Goal: Task Accomplishment & Management: Use online tool/utility

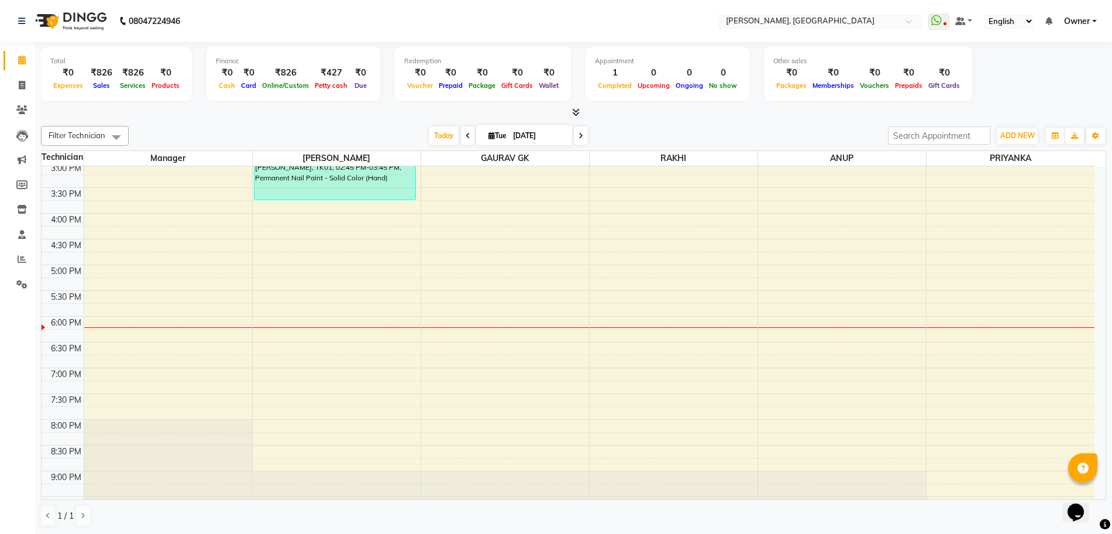
scroll to position [284, 0]
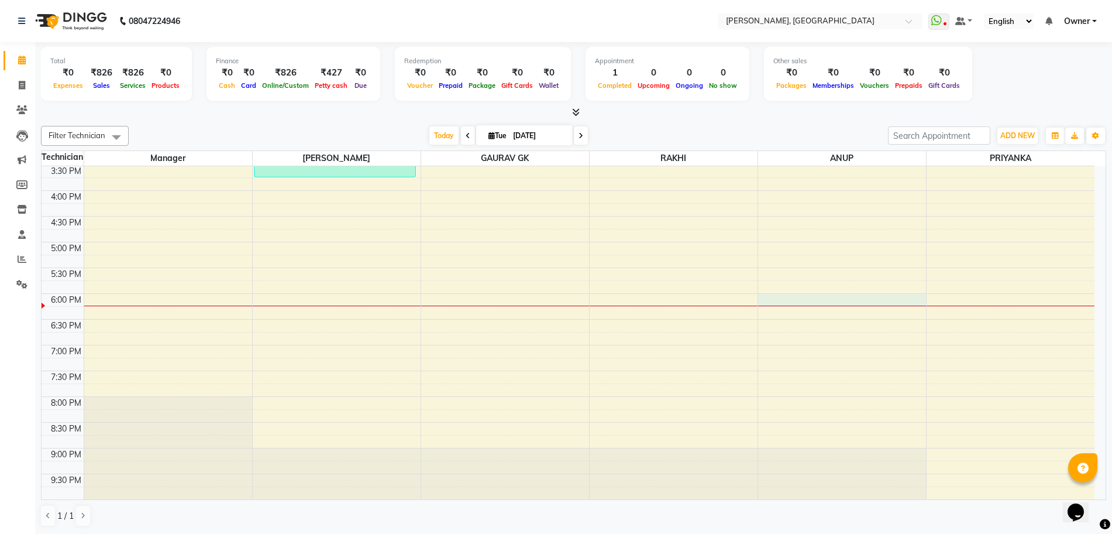
click at [815, 301] on div "10:00 AM 10:30 AM 11:00 AM 11:30 AM 12:00 PM 12:30 PM 1:00 PM 1:30 PM 2:00 PM 2…" at bounding box center [568, 190] width 1053 height 617
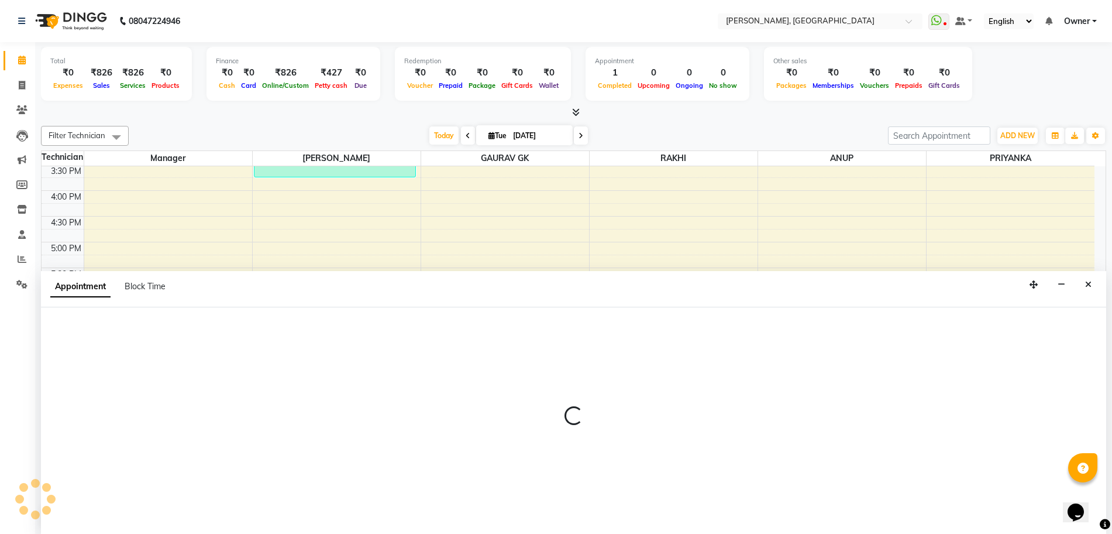
scroll to position [1, 0]
select select "86057"
select select "1080"
select select "tentative"
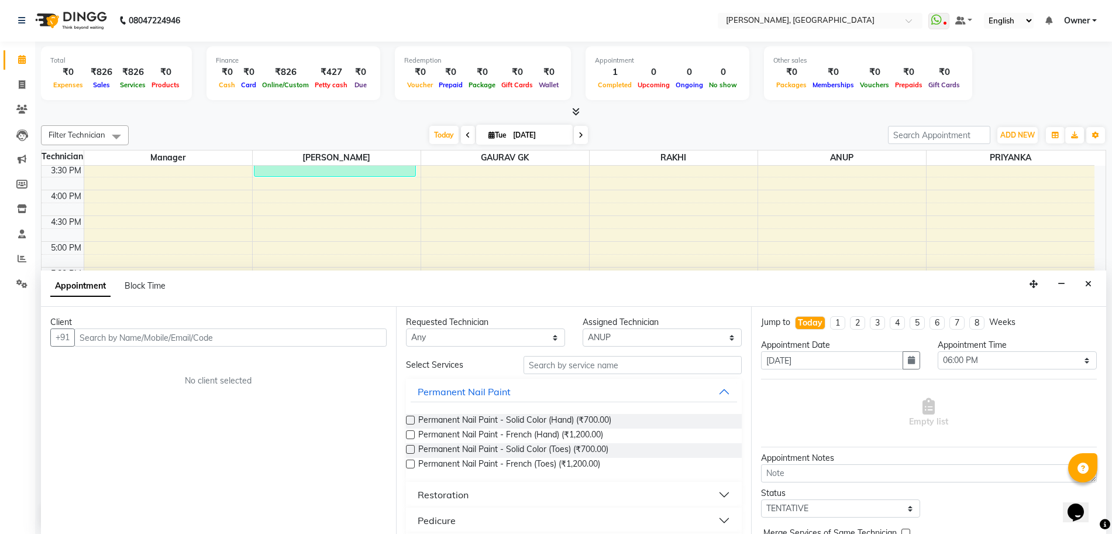
click at [117, 336] on input "text" at bounding box center [230, 337] width 312 height 18
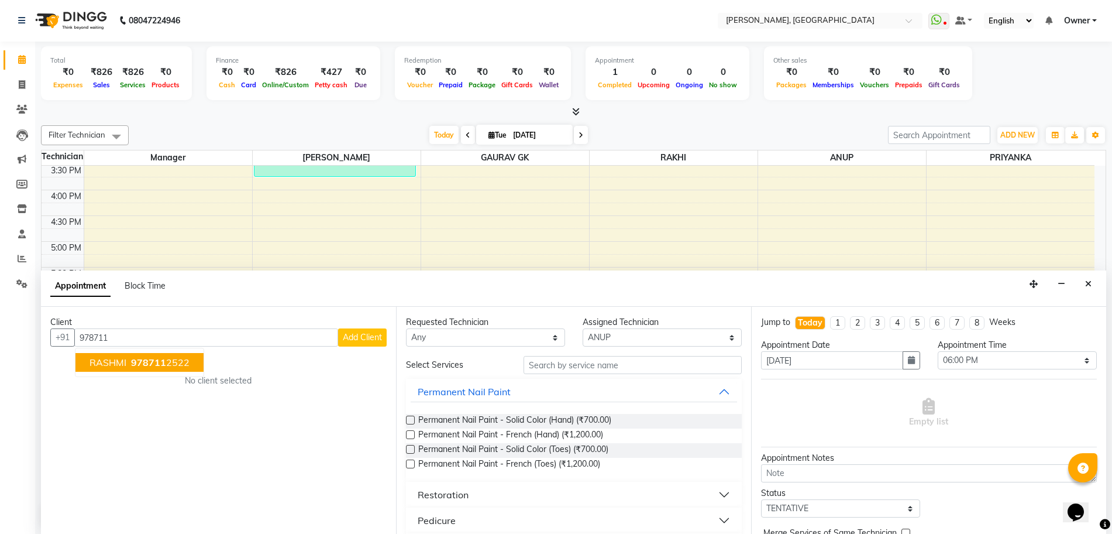
click at [151, 359] on span "978711" at bounding box center [148, 362] width 35 height 12
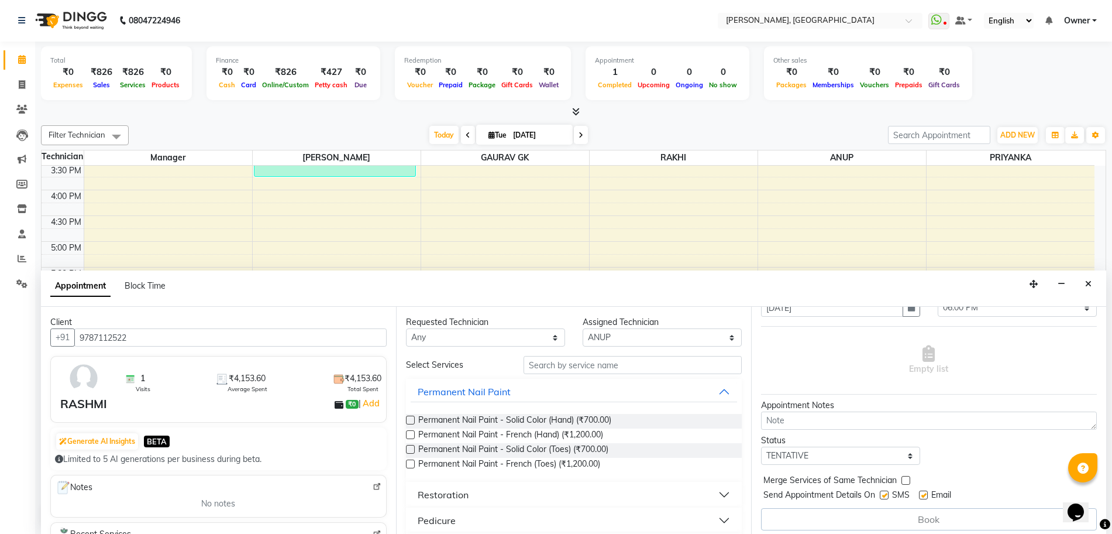
scroll to position [59, 0]
type input "9787112522"
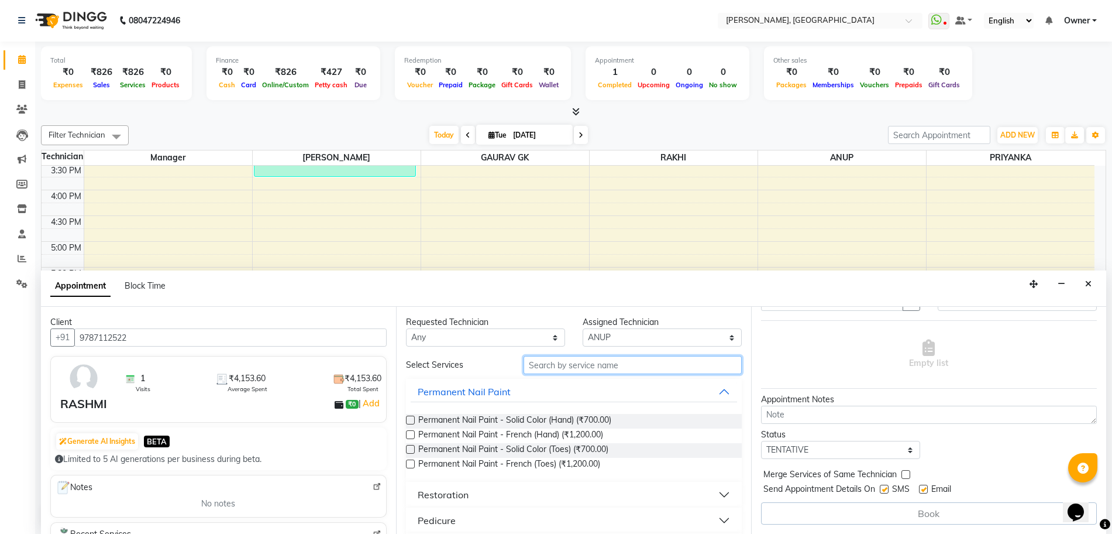
click at [586, 365] on input "text" at bounding box center [633, 365] width 218 height 18
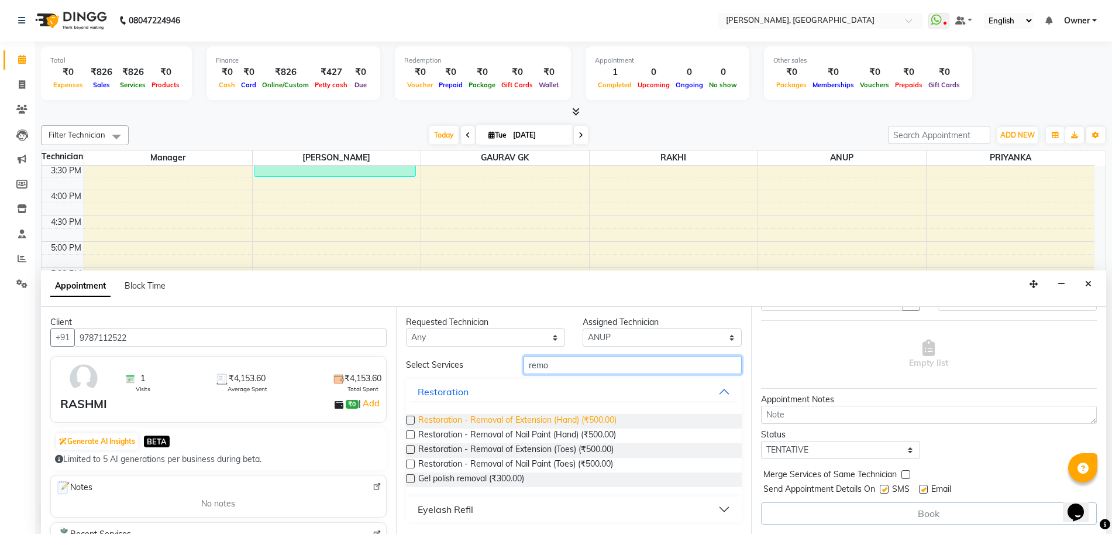
type input "remo"
click at [504, 424] on span "Restoration - Removal of Extension (Hand) (₹500.00)" at bounding box center [517, 421] width 198 height 15
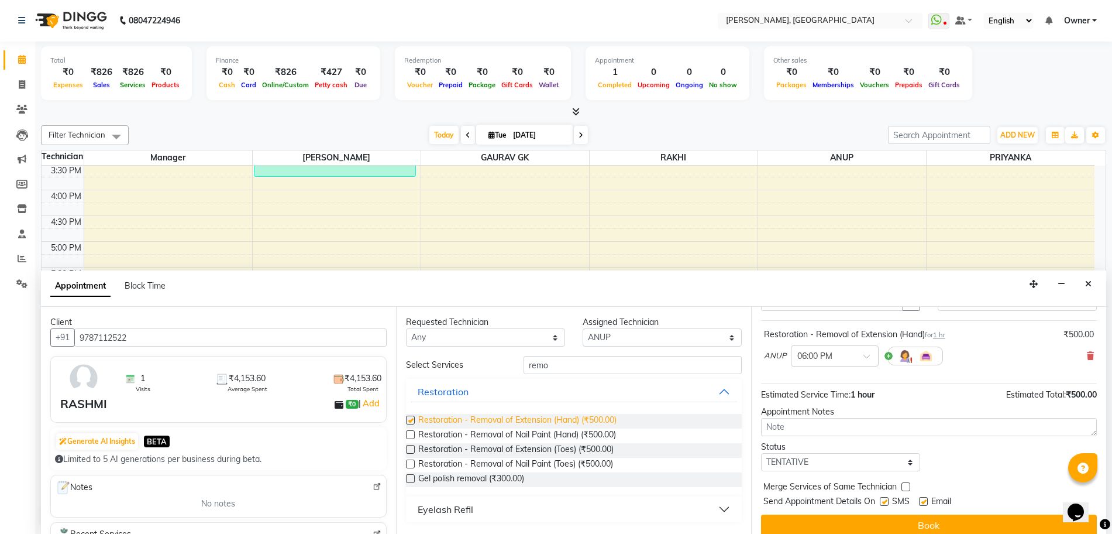
checkbox input "false"
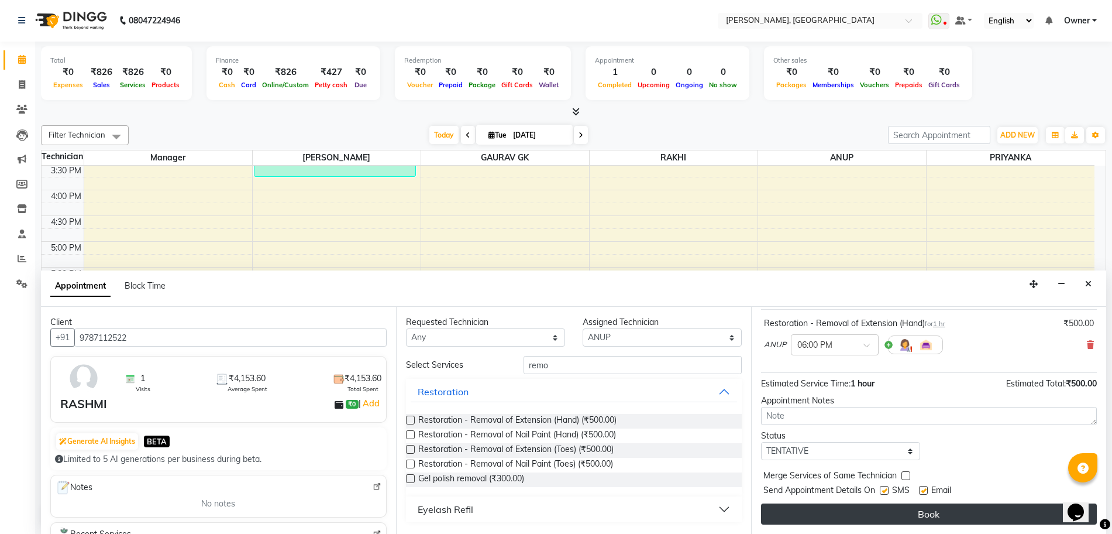
click at [936, 513] on button "Book" at bounding box center [929, 513] width 336 height 21
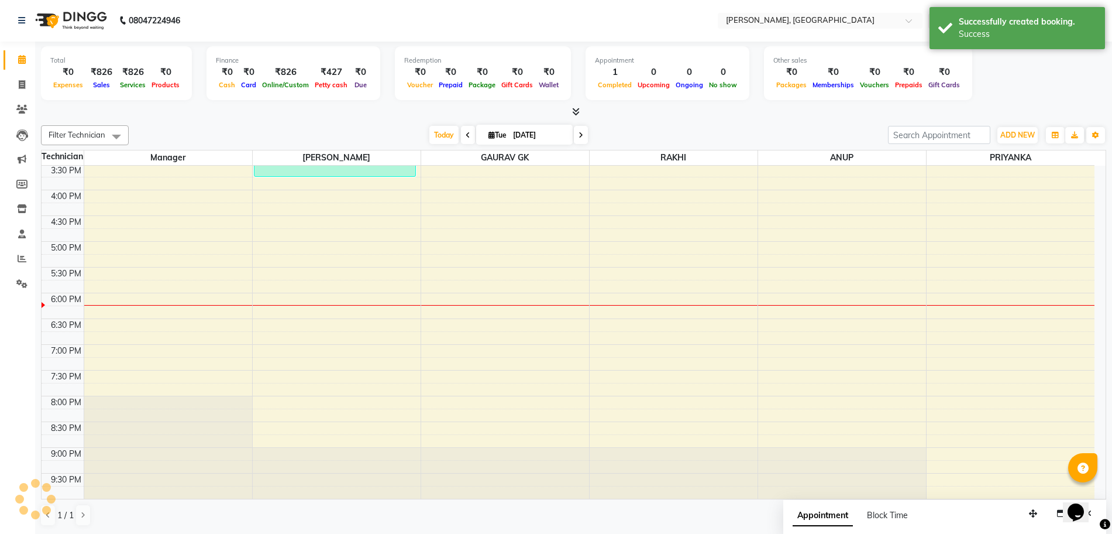
scroll to position [0, 0]
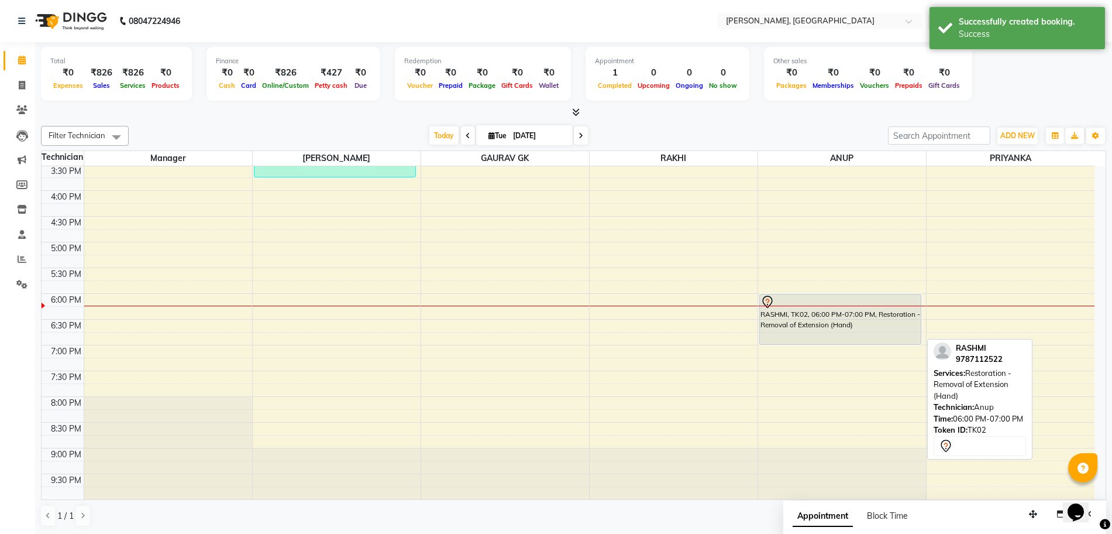
click at [815, 325] on div "RASHMI, TK02, 06:00 PM-07:00 PM, Restoration - Removal of Extension (Hand)" at bounding box center [840, 319] width 161 height 50
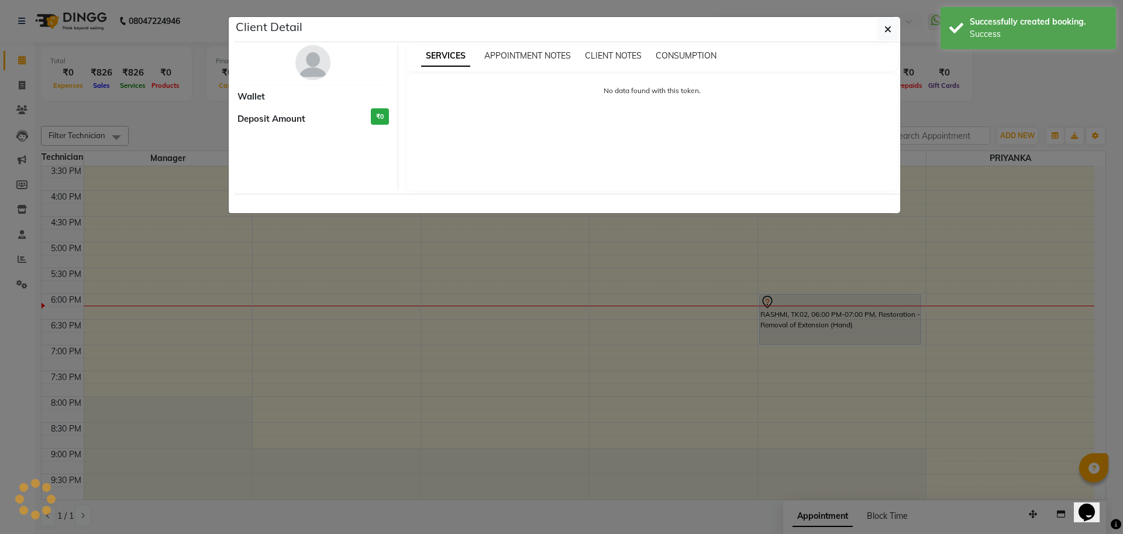
select select "7"
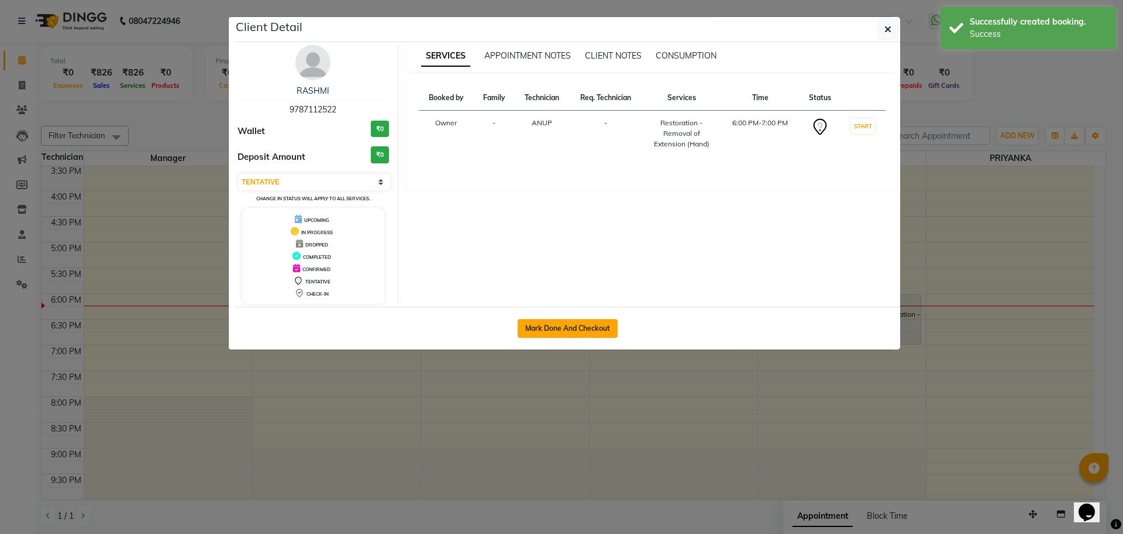
click at [579, 327] on button "Mark Done And Checkout" at bounding box center [568, 328] width 100 height 19
select select "service"
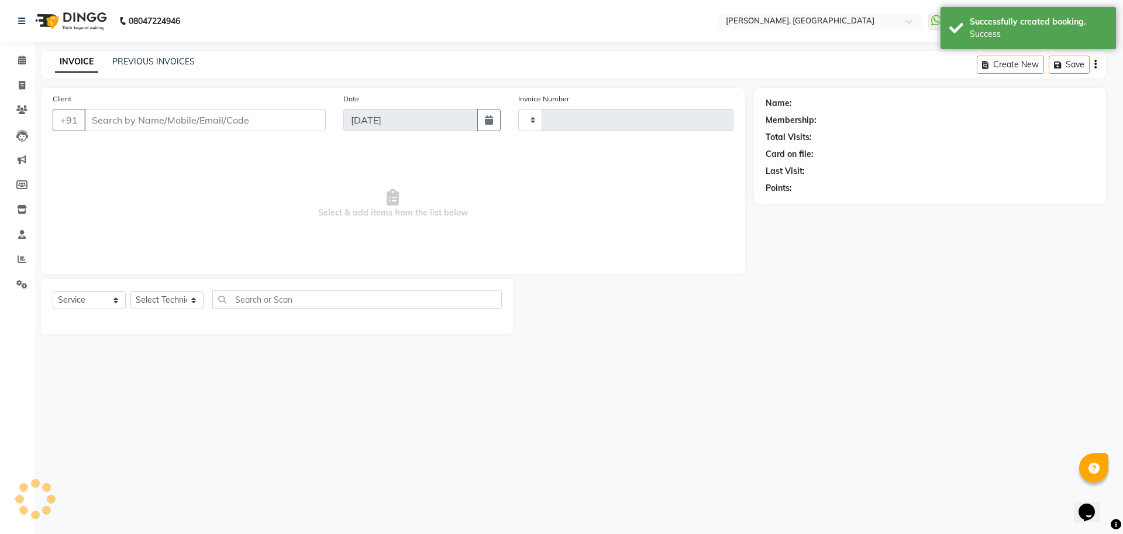
type input "1134"
select select "3"
select select "7674"
type input "9787112522"
select select "86057"
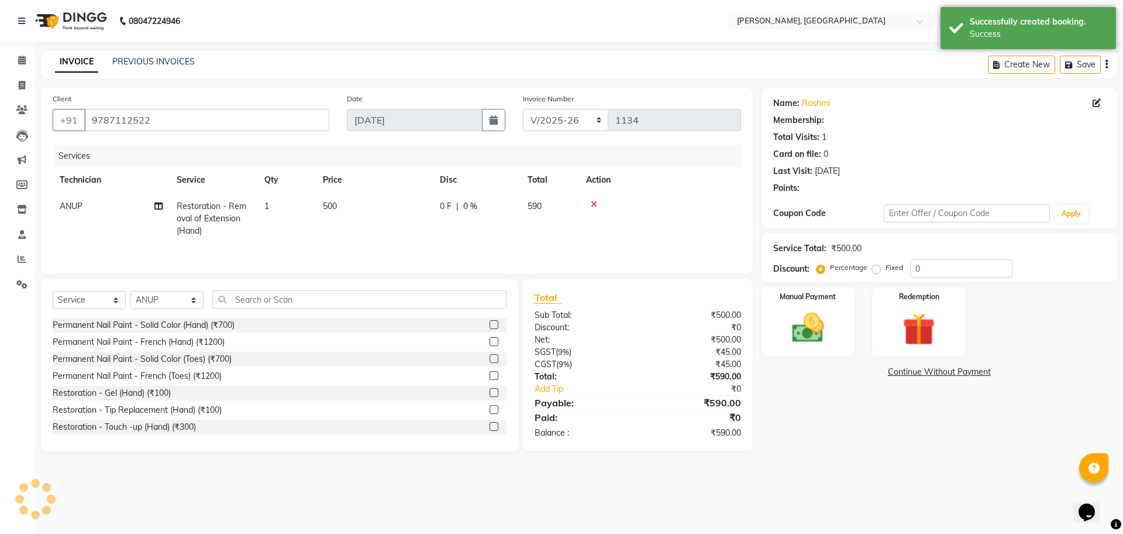
select select "1: Object"
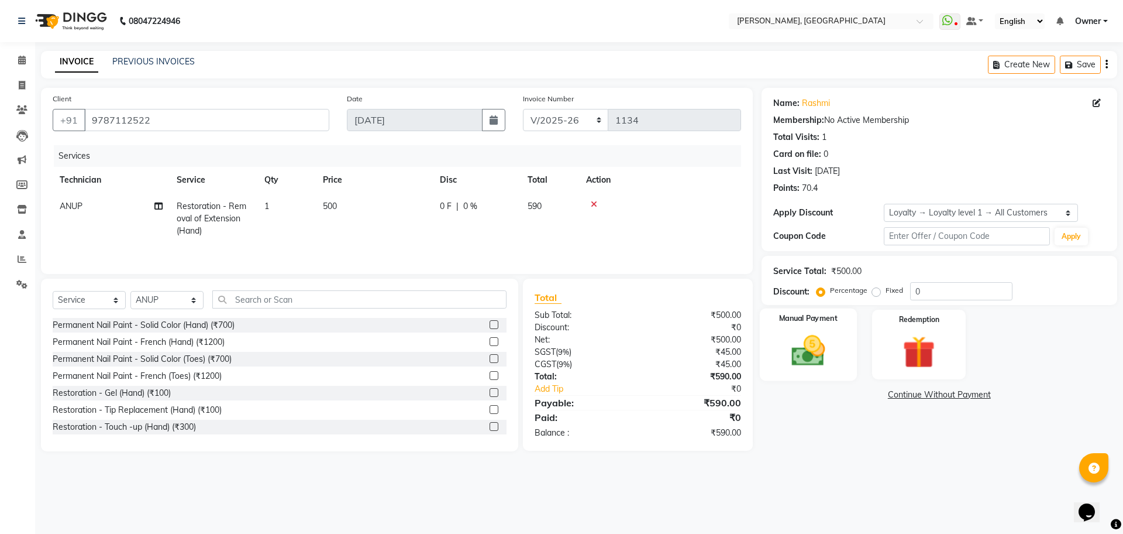
click at [823, 345] on img at bounding box center [808, 350] width 54 height 39
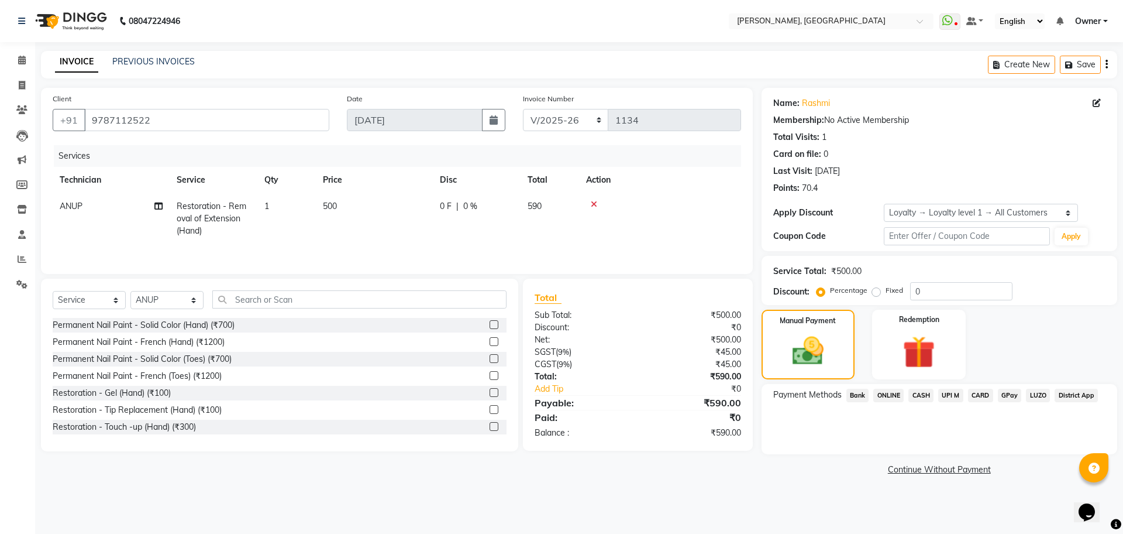
click at [1005, 396] on span "GPay" at bounding box center [1010, 395] width 24 height 13
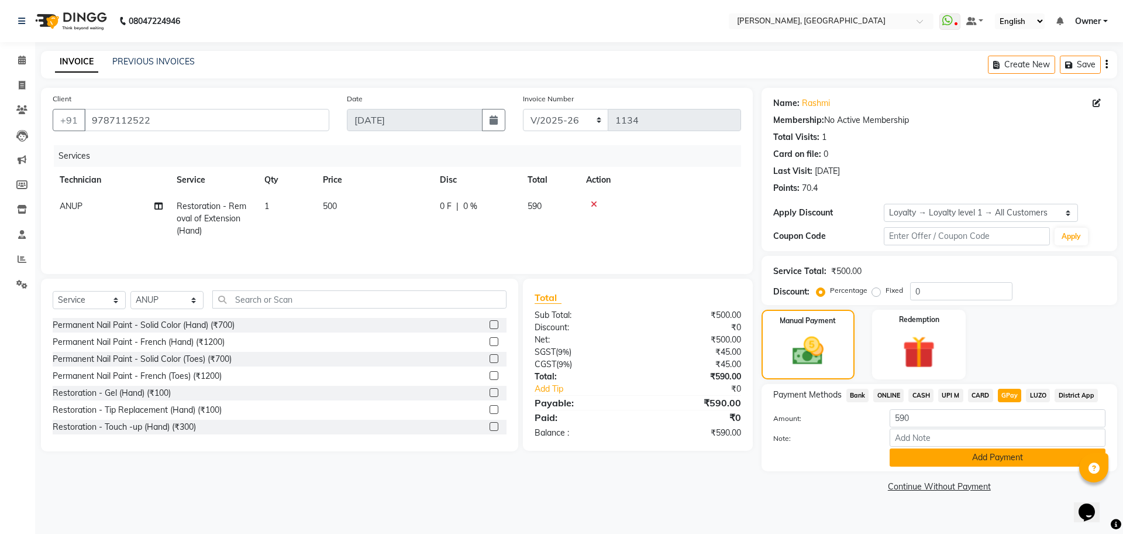
click at [1016, 454] on button "Add Payment" at bounding box center [998, 457] width 216 height 18
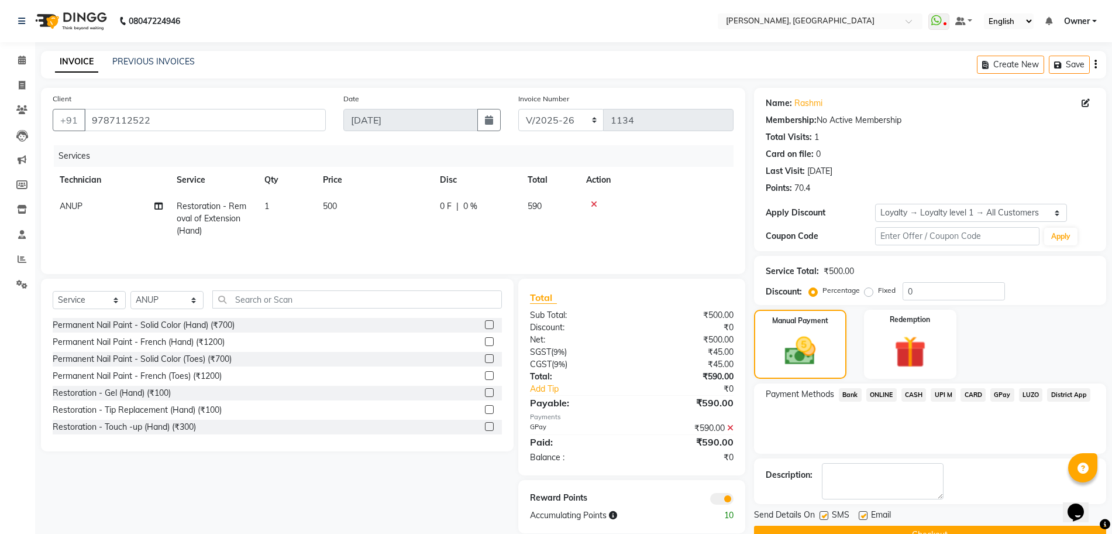
scroll to position [28, 0]
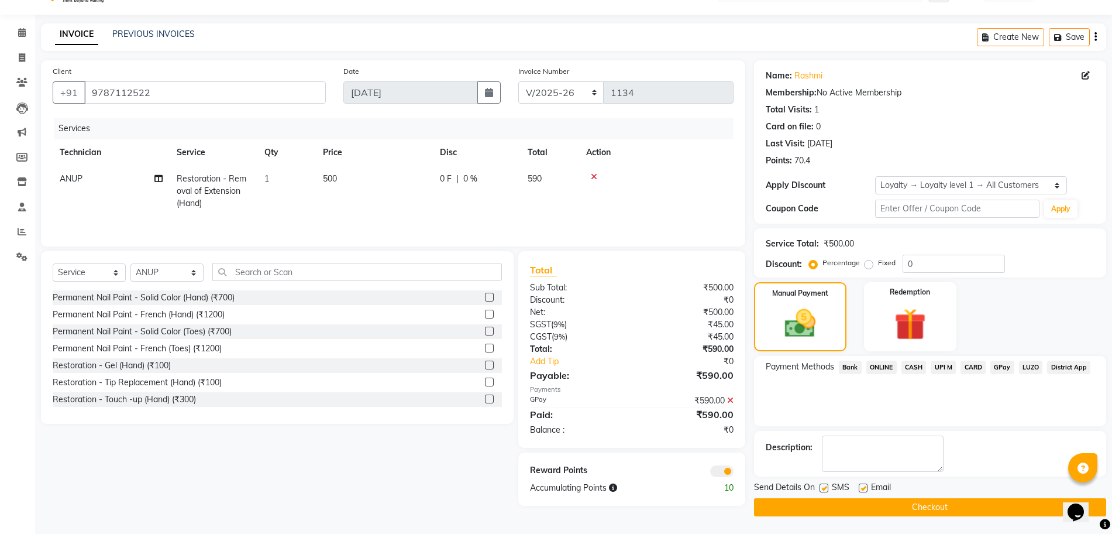
click at [949, 507] on button "Checkout" at bounding box center [930, 507] width 352 height 18
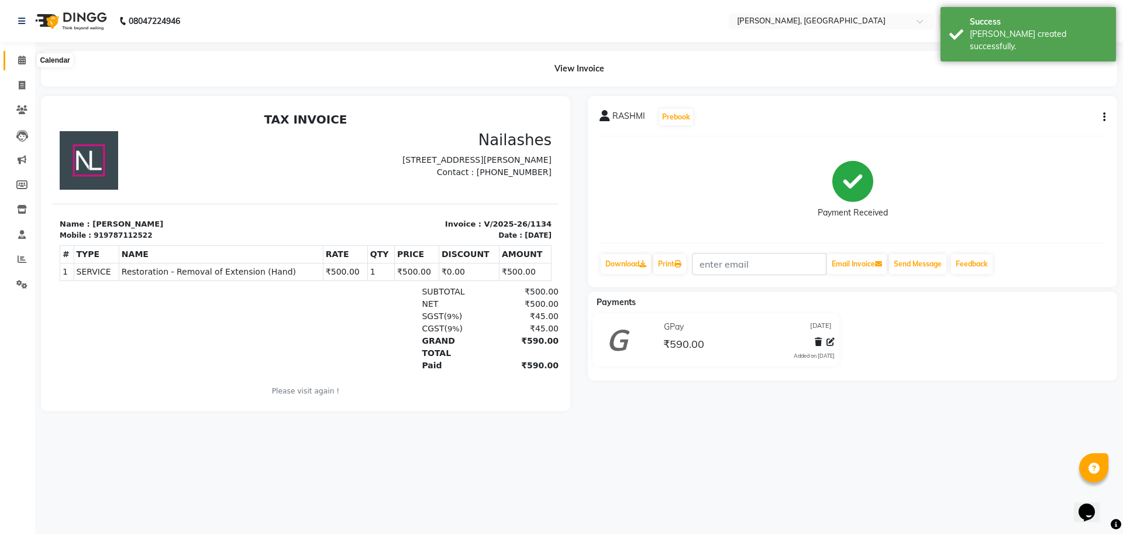
click at [17, 54] on span at bounding box center [22, 60] width 20 height 13
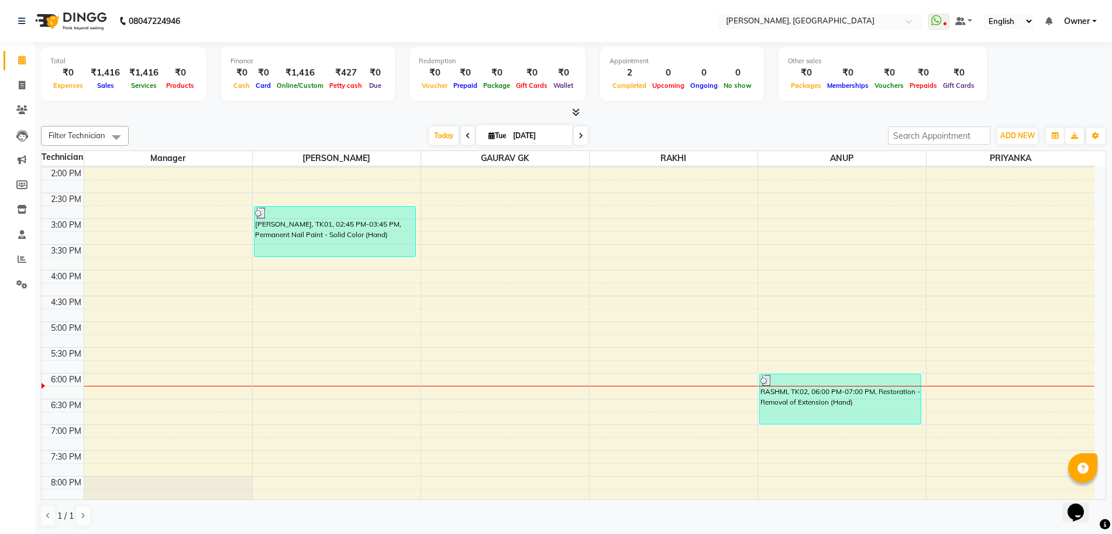
scroll to position [217, 0]
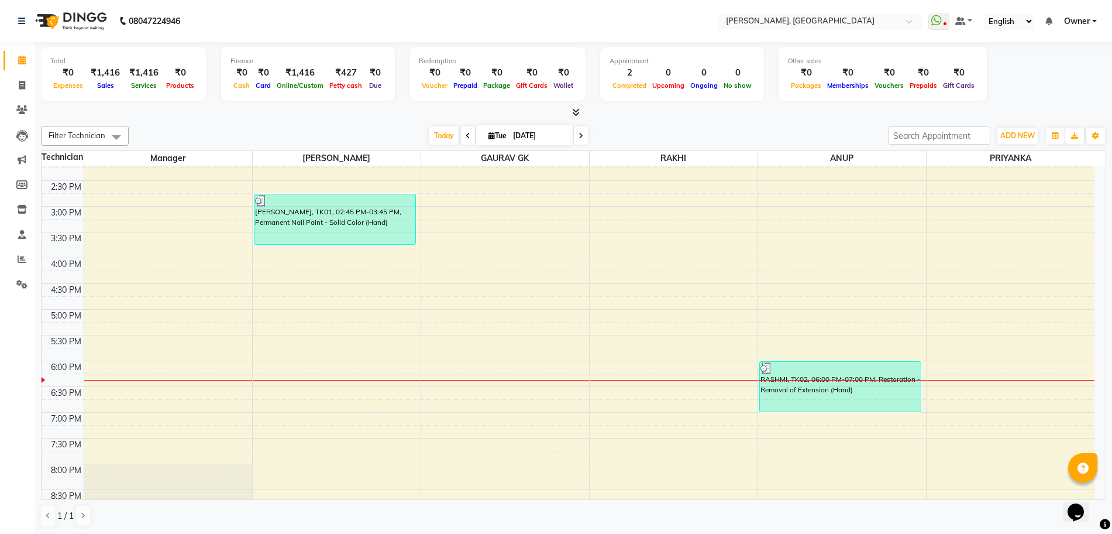
click at [1112, 386] on html "08047224946 Select Location × Nailashes, [GEOGRAPHIC_DATA] WhatsApp Status ✕ St…" at bounding box center [556, 267] width 1112 height 534
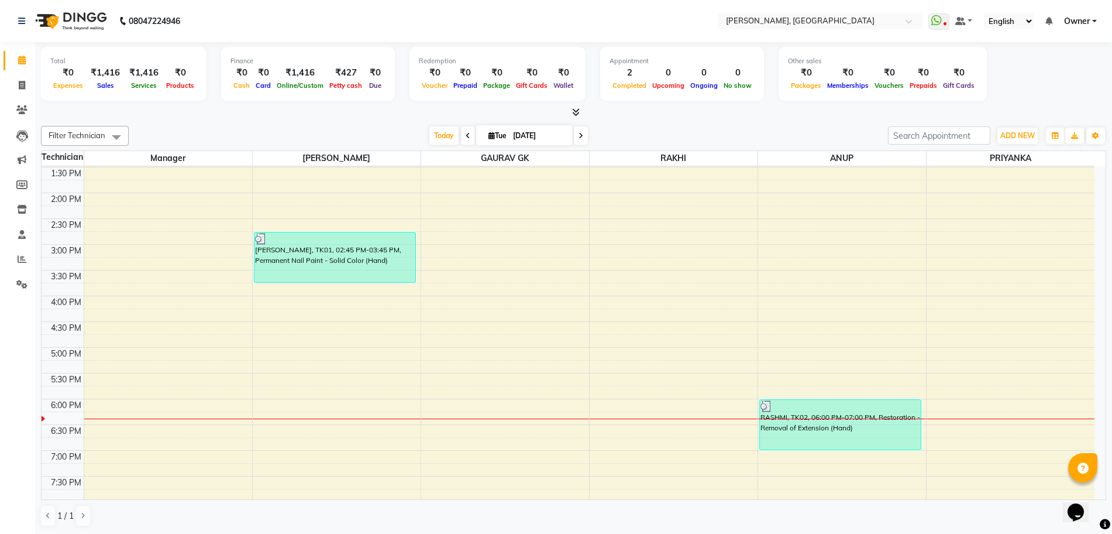
scroll to position [284, 0]
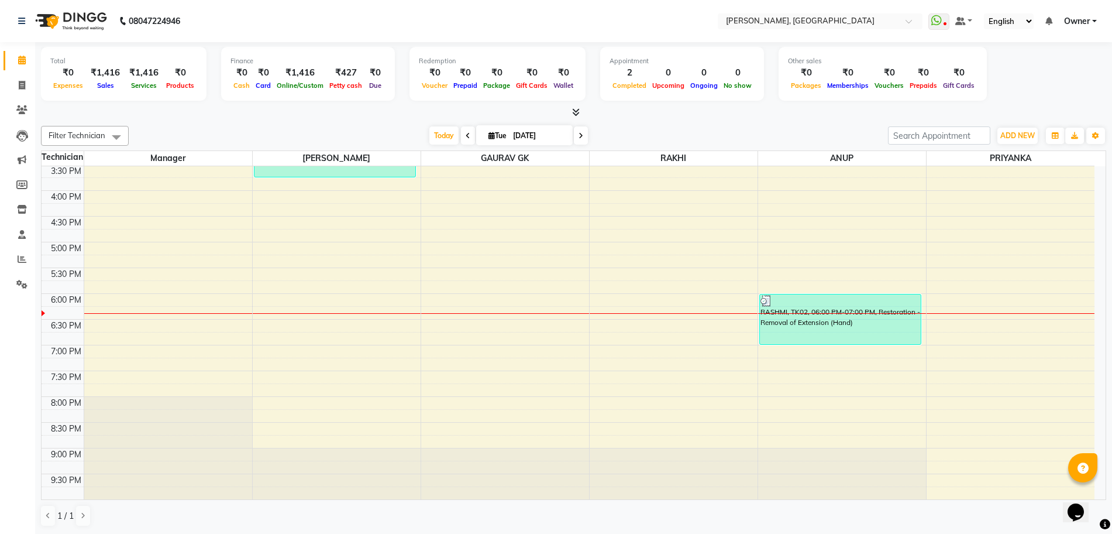
drag, startPoint x: 1097, startPoint y: 306, endPoint x: 25, endPoint y: 15, distance: 1110.7
click at [1106, 369] on td "10:00 AM 10:30 AM 11:00 AM 11:30 AM 12:00 PM 12:30 PM 1:00 PM 1:30 PM 2:00 PM 2…" at bounding box center [574, 333] width 1065 height 334
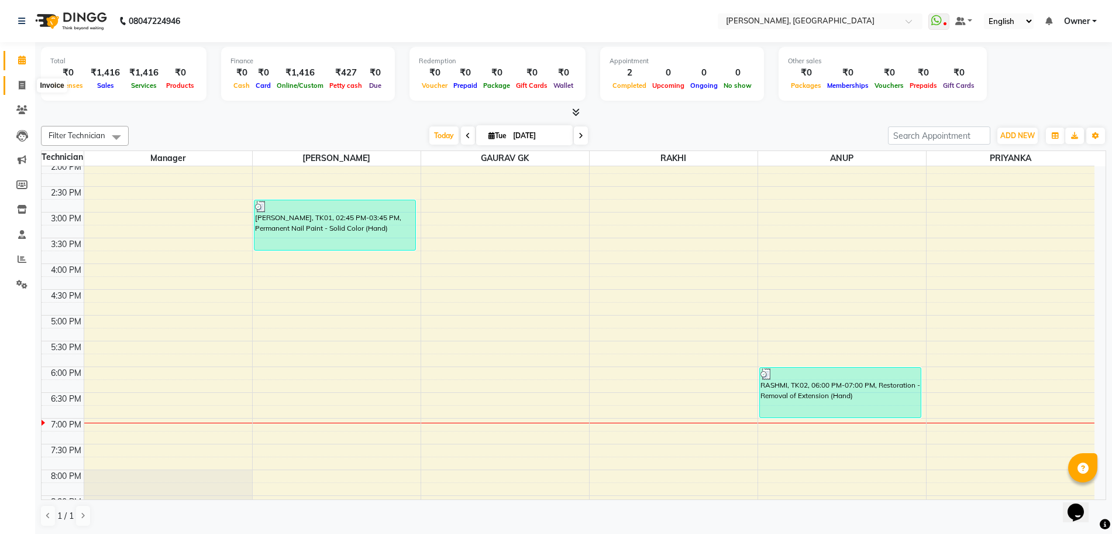
click at [25, 79] on span at bounding box center [22, 85] width 20 height 13
select select "service"
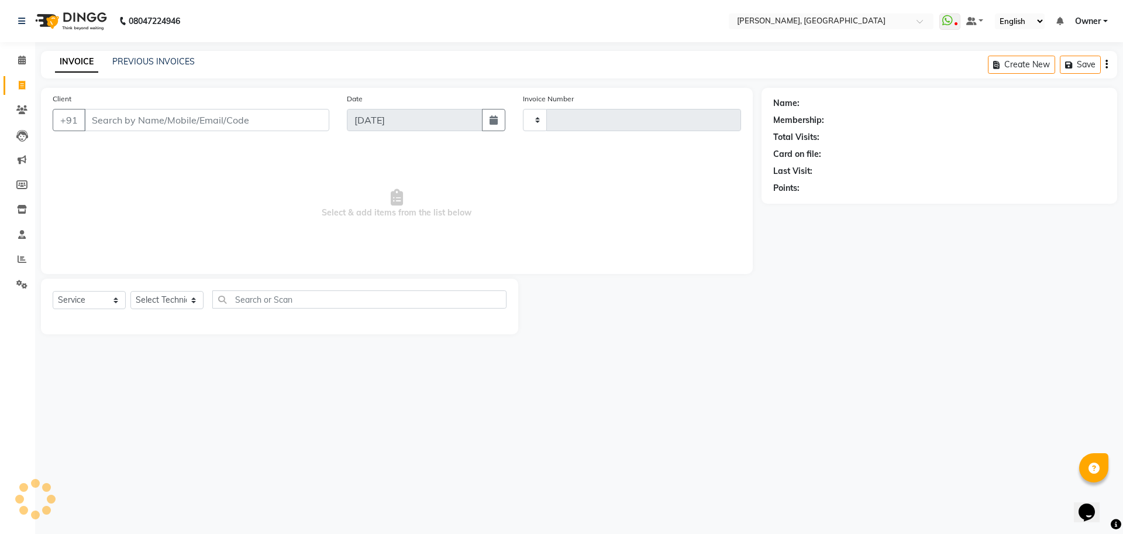
type input "1135"
select select "7674"
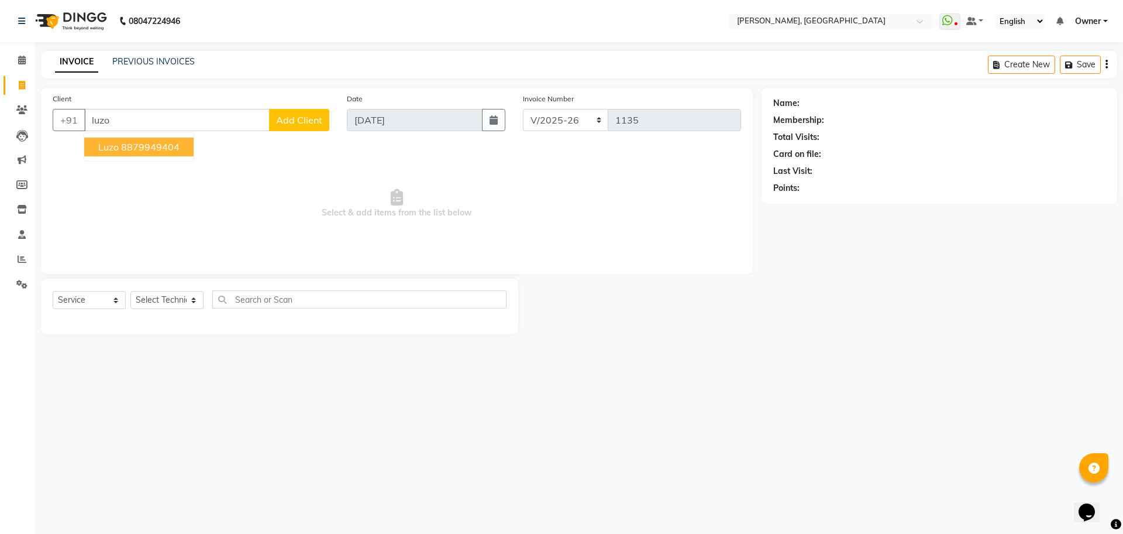
click at [152, 142] on ngb-highlight "8879949404" at bounding box center [150, 147] width 59 height 12
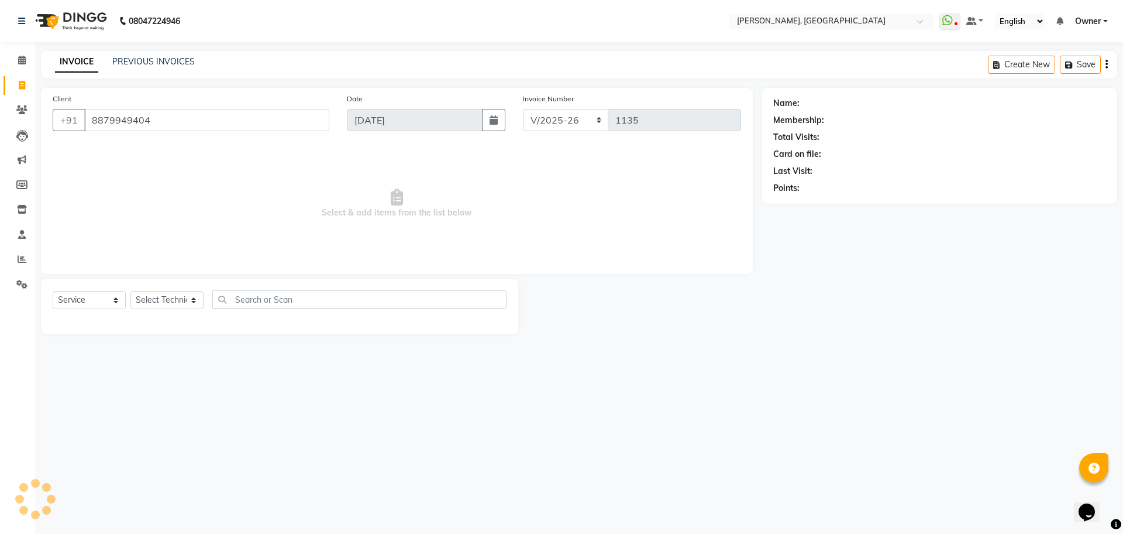
type input "8879949404"
select select "1: Object"
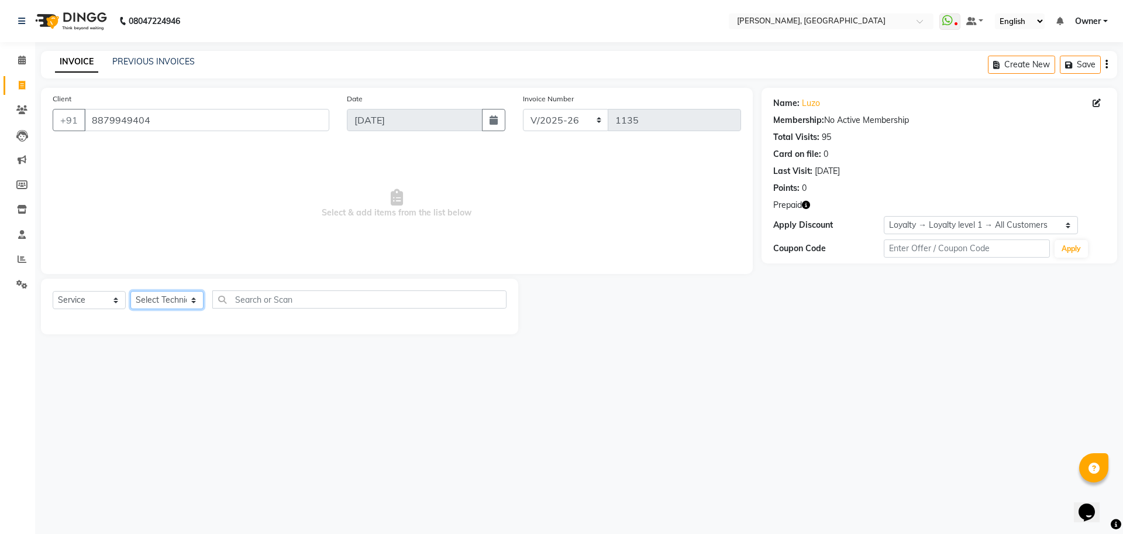
click at [188, 304] on select "Select Technician ANUP [PERSON_NAME] GK Manager Owner [PERSON_NAME] [PERSON_NAM…" at bounding box center [166, 300] width 73 height 18
select select "86078"
click at [130, 291] on select "Select Technician ANUP [PERSON_NAME] GK Manager Owner [PERSON_NAME] [PERSON_NAM…" at bounding box center [166, 300] width 73 height 18
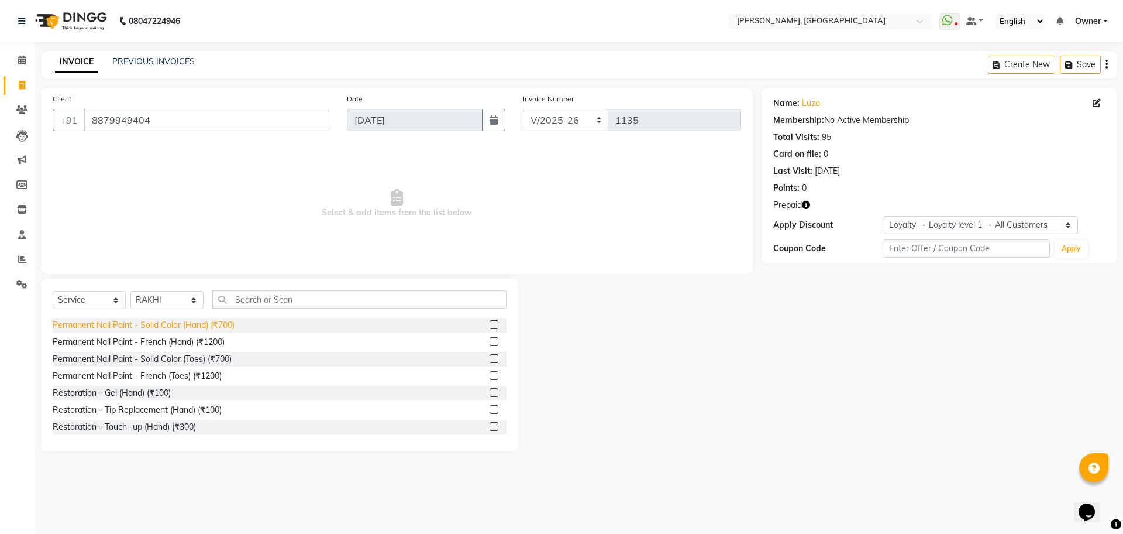
click at [117, 328] on div "Permanent Nail Paint - Solid Color (Hand) (₹700)" at bounding box center [144, 325] width 182 height 12
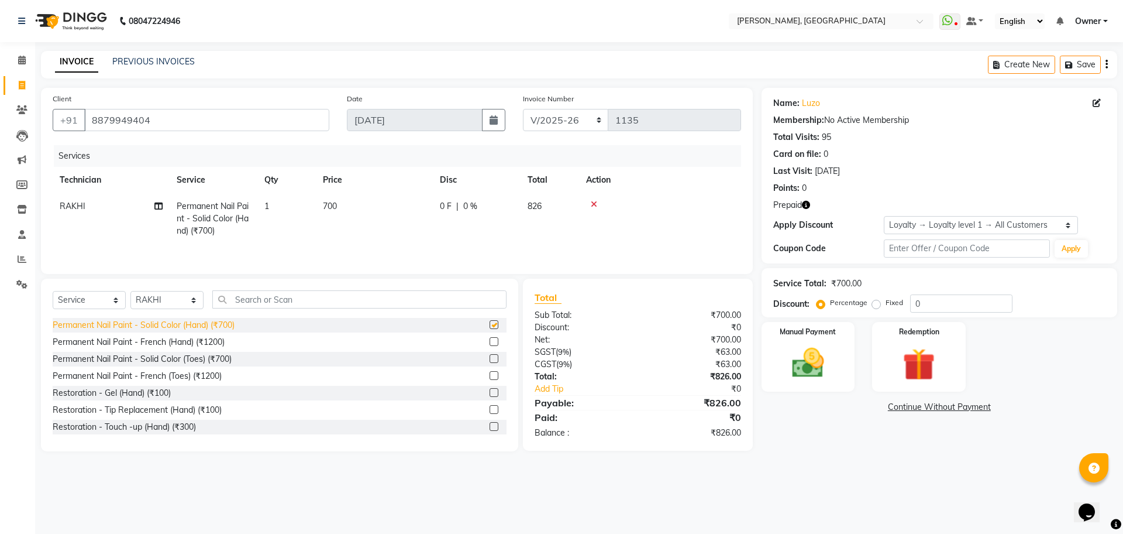
checkbox input "false"
click at [817, 345] on img at bounding box center [808, 362] width 54 height 39
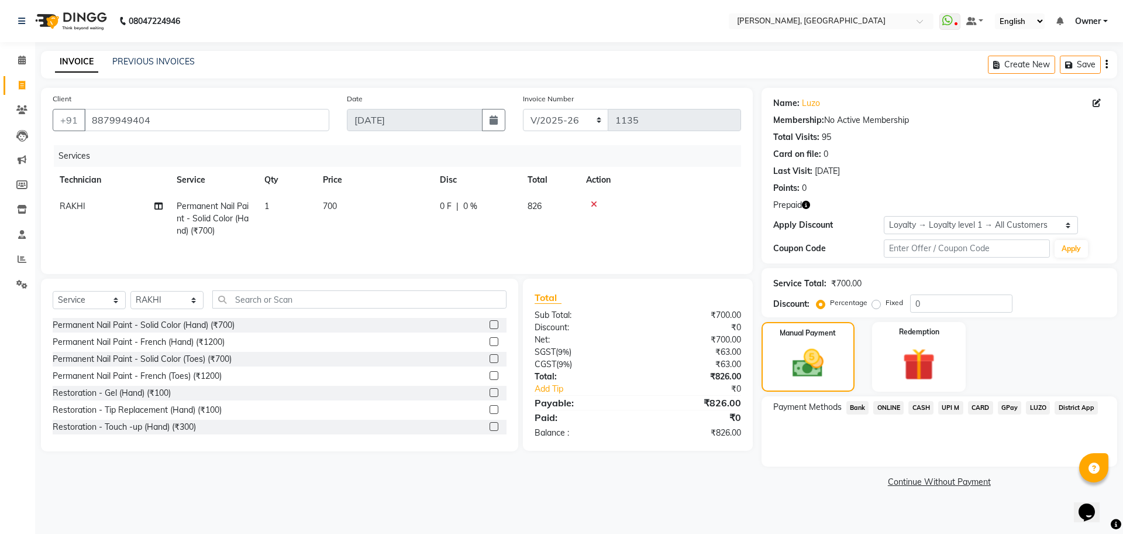
click at [1042, 405] on span "LUZO" at bounding box center [1038, 407] width 24 height 13
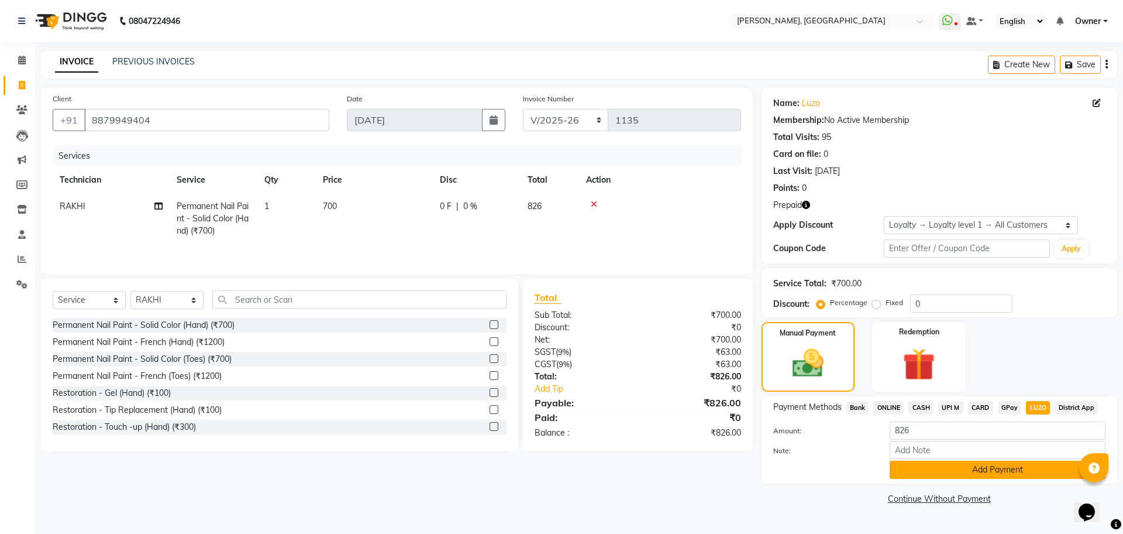
click at [958, 466] on button "Add Payment" at bounding box center [998, 469] width 216 height 18
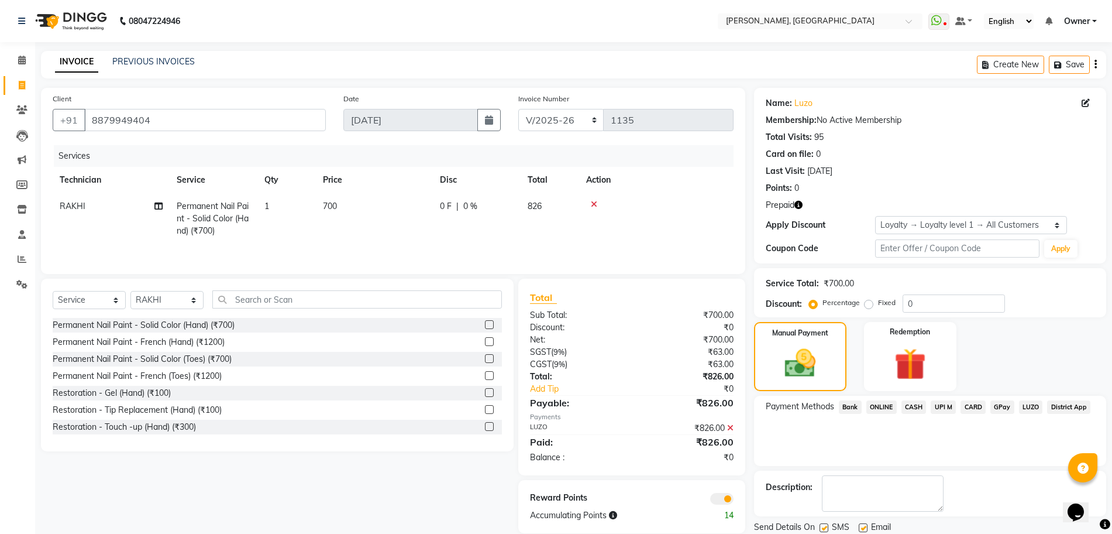
scroll to position [40, 0]
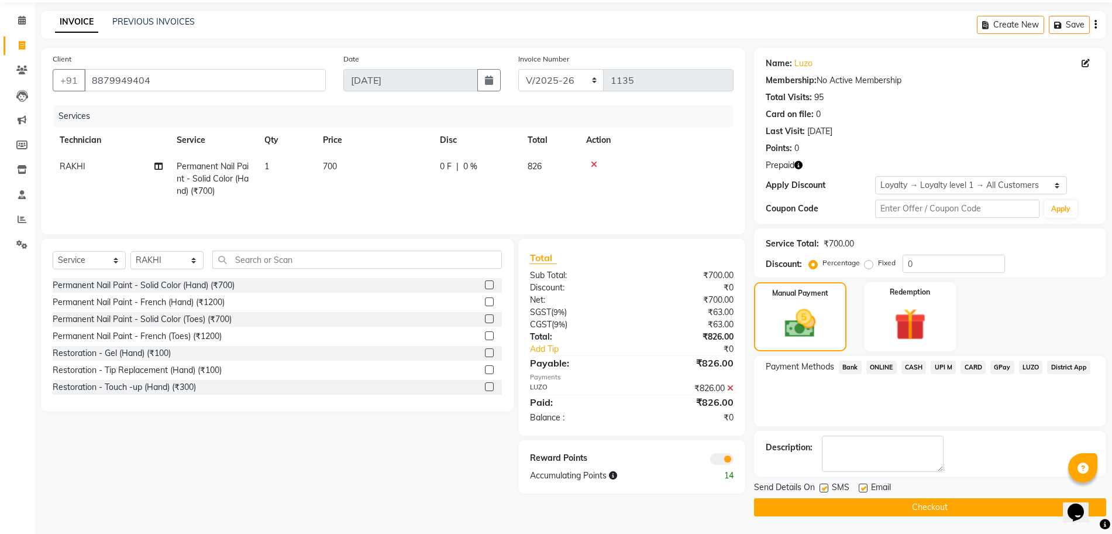
click at [934, 504] on button "Checkout" at bounding box center [930, 507] width 352 height 18
